Goal: Transaction & Acquisition: Purchase product/service

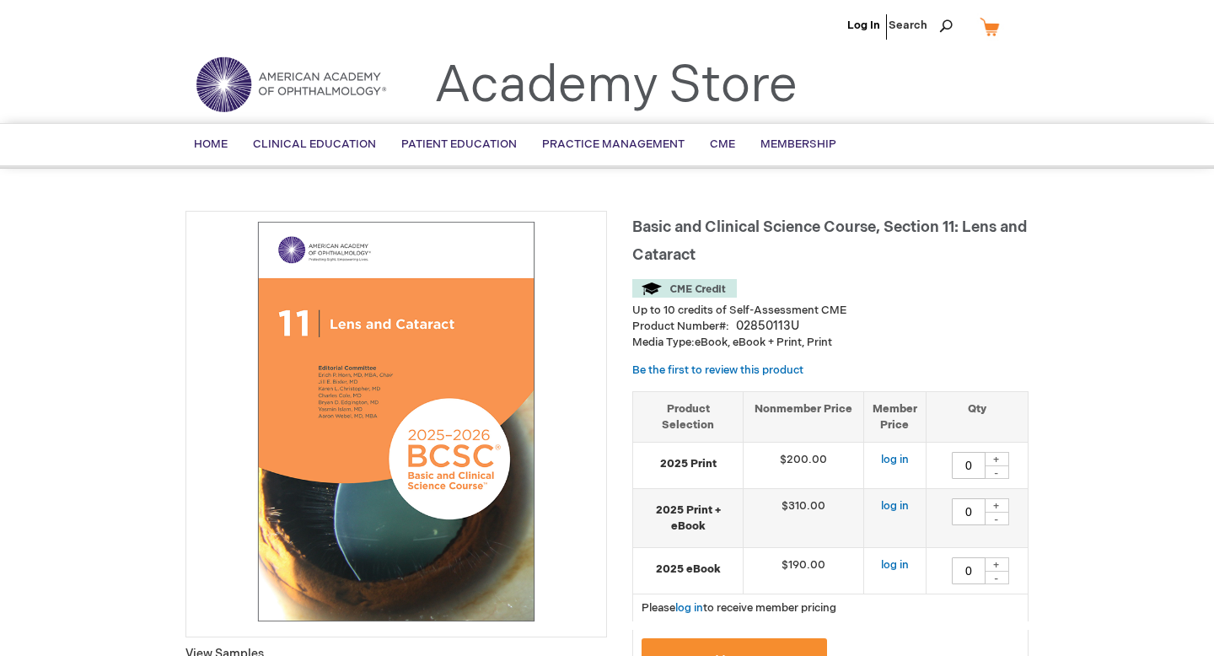
type input "0"
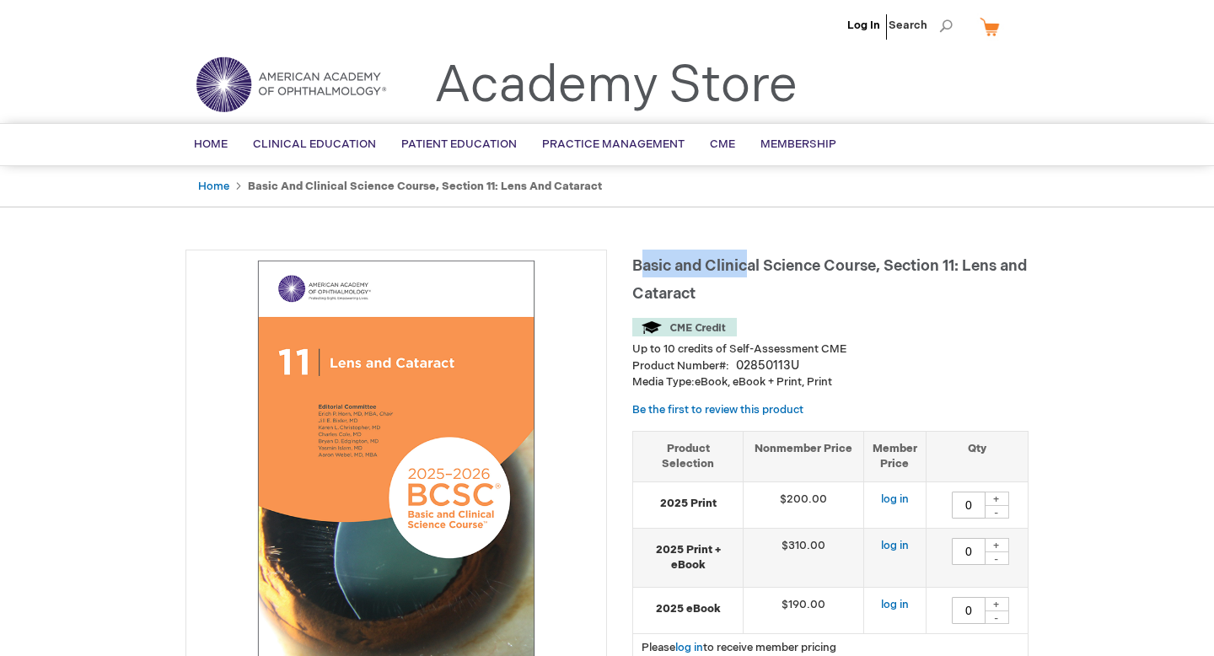
drag, startPoint x: 638, startPoint y: 266, endPoint x: 749, endPoint y: 262, distance: 110.5
click at [750, 262] on span "Basic and Clinical Science Course, Section 11: Lens and Cataract" at bounding box center [829, 280] width 395 height 46
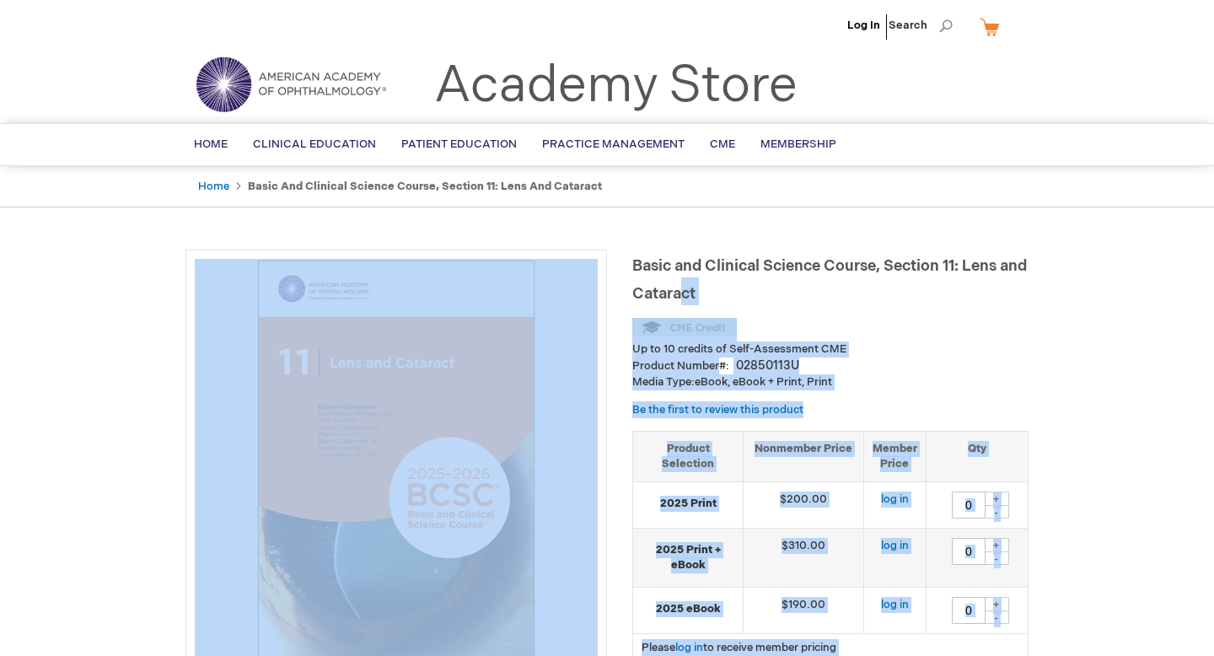
drag, startPoint x: 631, startPoint y: 267, endPoint x: 715, endPoint y: 288, distance: 86.9
click at [715, 288] on span "Basic and Clinical Science Course, Section 11: Lens and Cataract" at bounding box center [829, 280] width 395 height 46
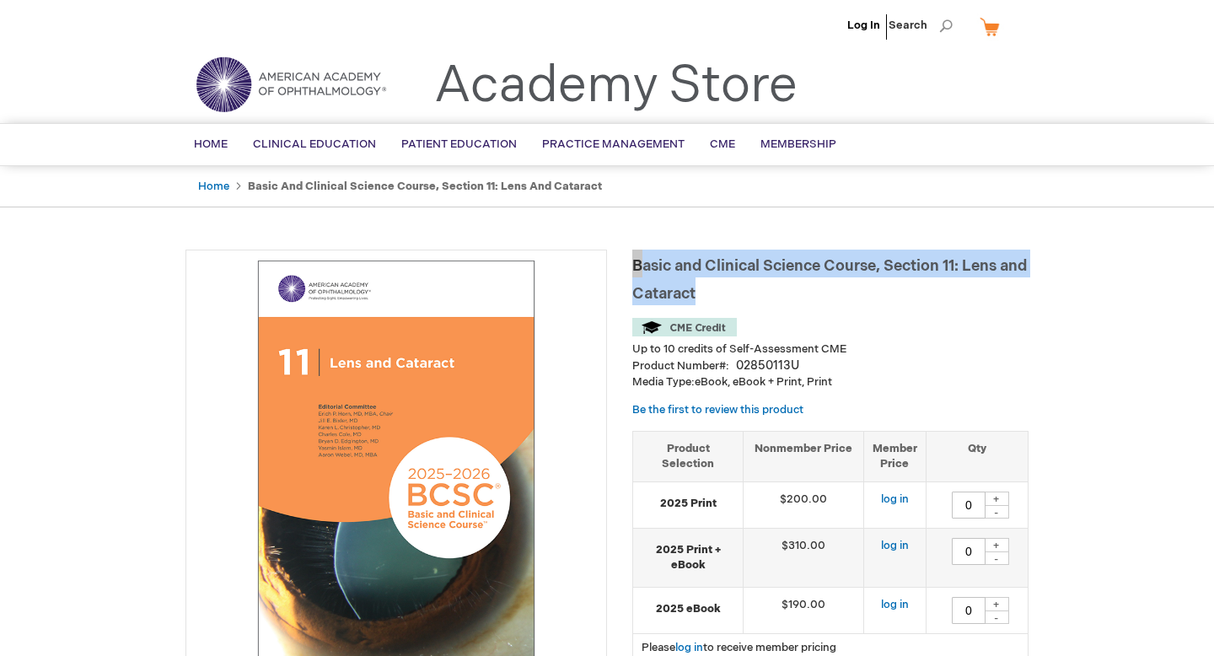
drag, startPoint x: 742, startPoint y: 290, endPoint x: 633, endPoint y: 269, distance: 110.8
click at [634, 270] on h1 "Basic and Clinical Science Course, Section 11: Lens and Cataract" at bounding box center [830, 278] width 396 height 56
copy span "Basic and Clinical Science Course, Section 11: Lens and Cataract"
